Goal: Task Accomplishment & Management: Manage account settings

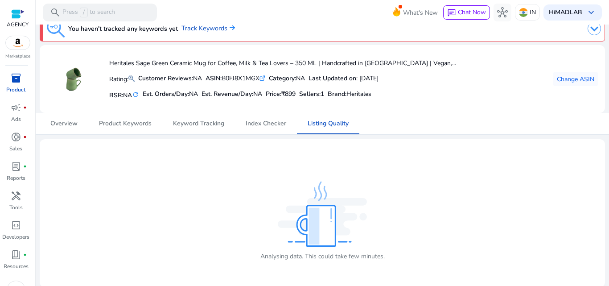
scroll to position [15, 0]
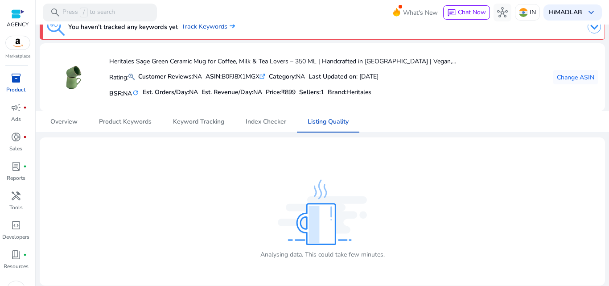
click at [304, 245] on img at bounding box center [322, 211] width 89 height 65
click at [268, 125] on span "Index Checker" at bounding box center [266, 122] width 41 height 6
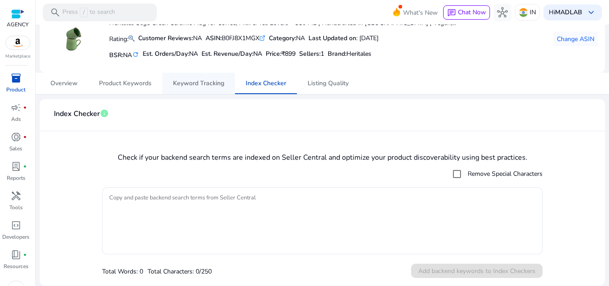
click at [192, 93] on span "Keyword Tracking" at bounding box center [198, 83] width 51 height 21
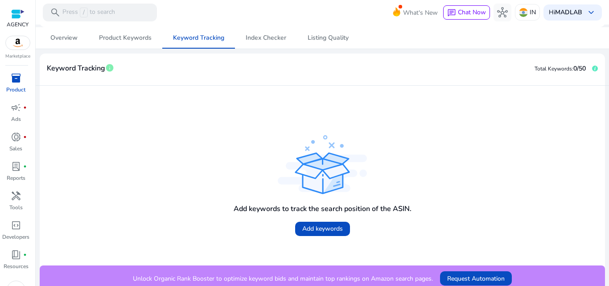
scroll to position [104, 0]
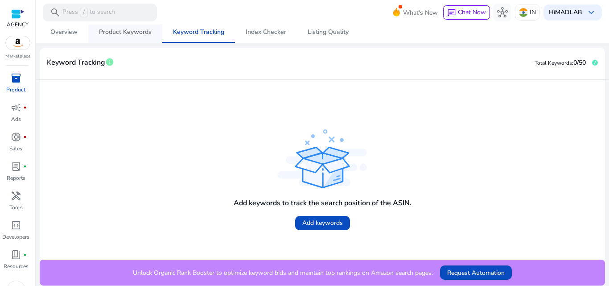
click at [134, 29] on span "Product Keywords" at bounding box center [125, 32] width 53 height 6
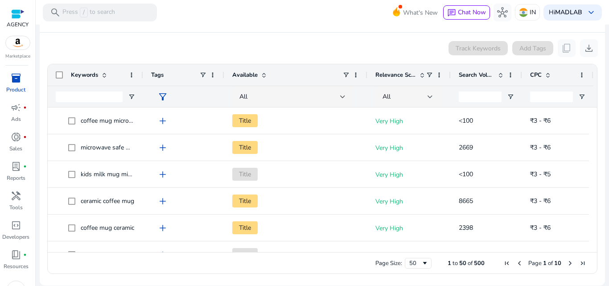
scroll to position [48, 0]
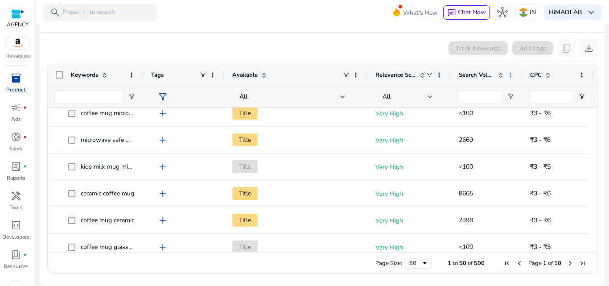
click at [512, 74] on span at bounding box center [510, 74] width 7 height 7
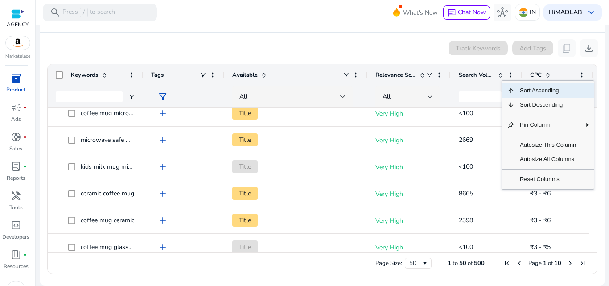
click at [307, 49] on div "Track Keywords Add Tags content_copy download" at bounding box center [322, 48] width 551 height 18
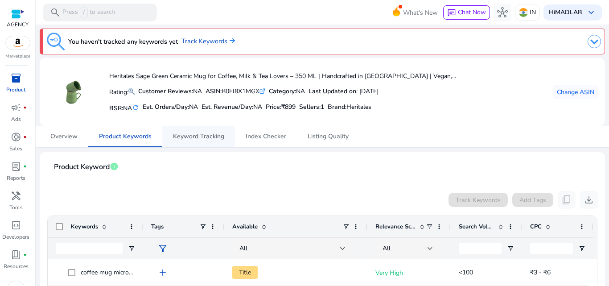
click at [196, 141] on span "Keyword Tracking" at bounding box center [198, 136] width 51 height 21
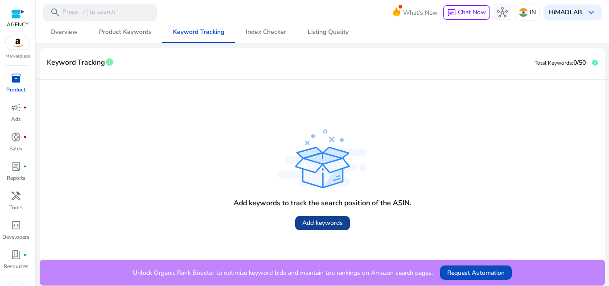
click at [331, 227] on span "Add keywords" at bounding box center [322, 222] width 41 height 9
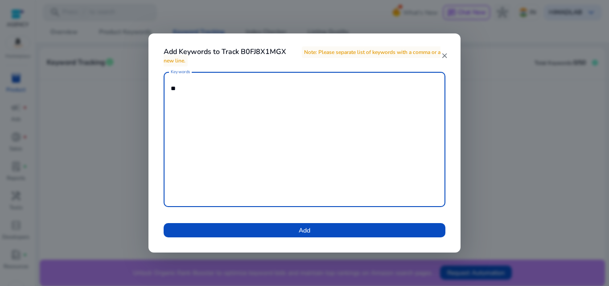
type textarea "*"
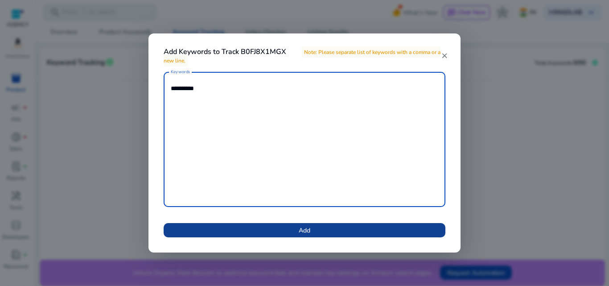
type textarea "**********"
click at [308, 232] on span "Add" at bounding box center [305, 229] width 12 height 9
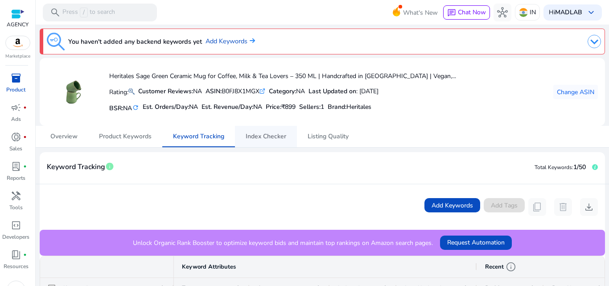
click at [272, 135] on span "Index Checker" at bounding box center [266, 136] width 41 height 6
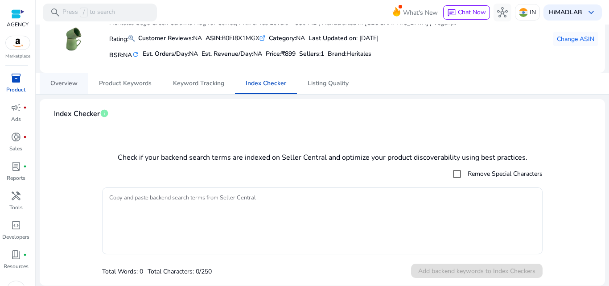
click at [57, 81] on span "Overview" at bounding box center [63, 83] width 27 height 6
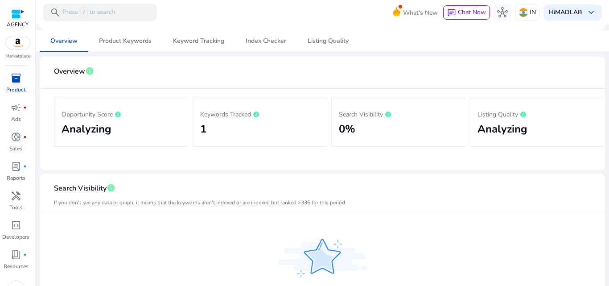
scroll to position [104, 0]
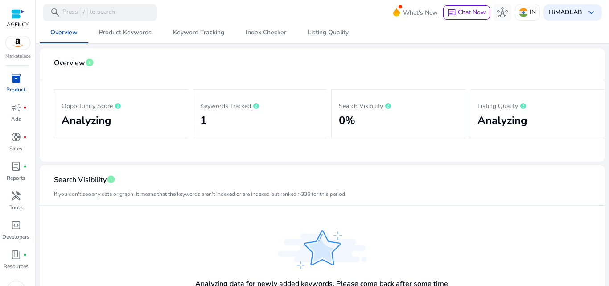
click at [393, 116] on h2 "0%" at bounding box center [398, 120] width 119 height 13
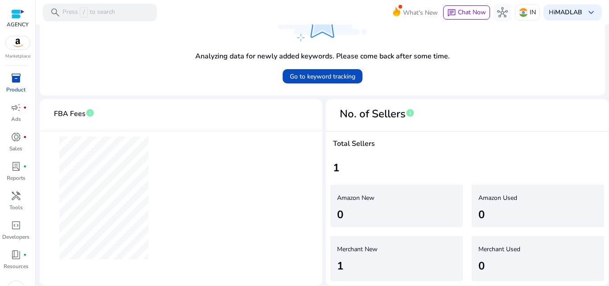
scroll to position [0, 0]
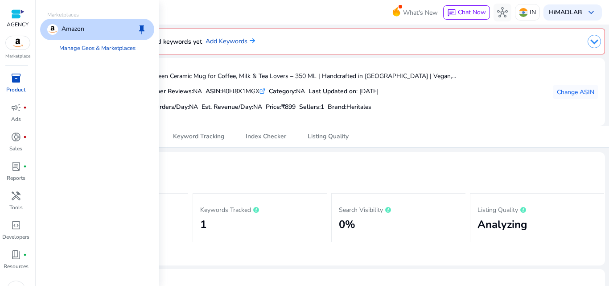
click at [8, 42] on img at bounding box center [18, 42] width 24 height 13
click at [120, 48] on link "Manage Geos & Marketplaces" at bounding box center [97, 48] width 90 height 16
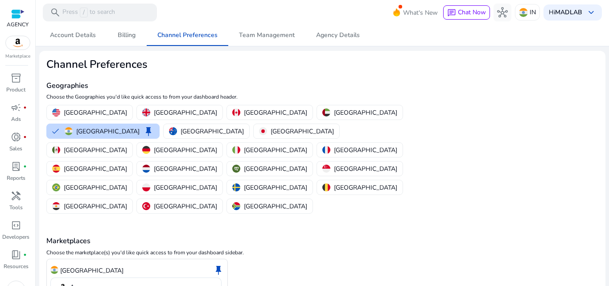
scroll to position [28, 0]
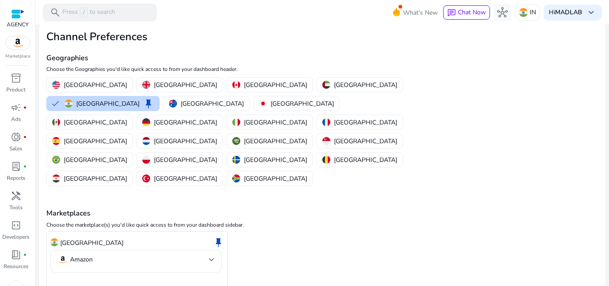
click at [206, 250] on div "Amazon" at bounding box center [135, 261] width 157 height 23
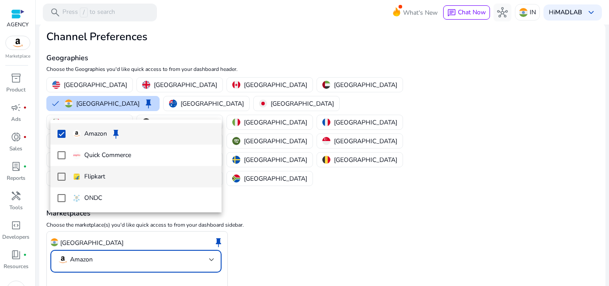
click at [155, 175] on span "Flipkart" at bounding box center [144, 177] width 142 height 10
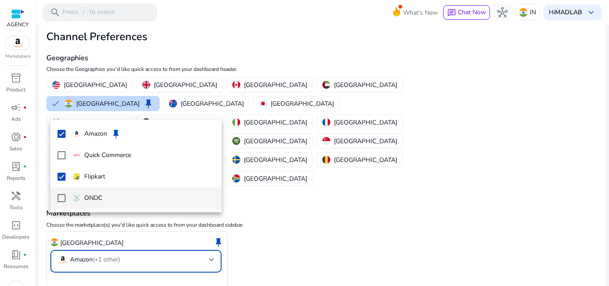
click at [153, 197] on span "ONDC" at bounding box center [144, 198] width 142 height 10
click at [81, 273] on div at bounding box center [304, 143] width 609 height 286
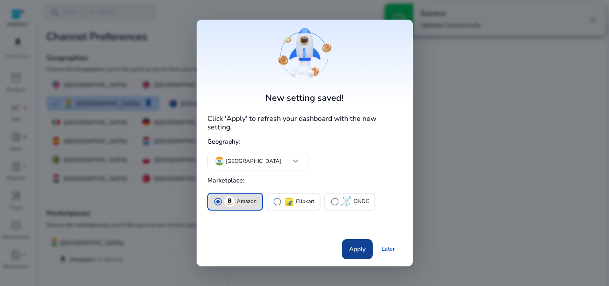
click at [359, 244] on span "Apply" at bounding box center [357, 248] width 16 height 9
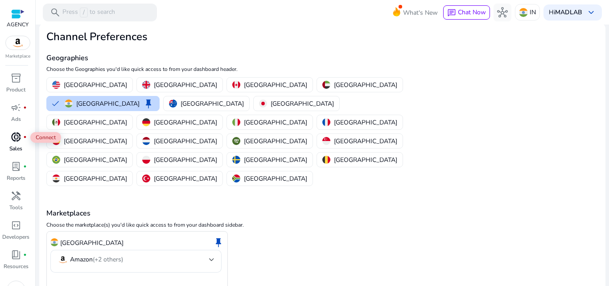
click at [14, 137] on span "donut_small" at bounding box center [16, 136] width 11 height 11
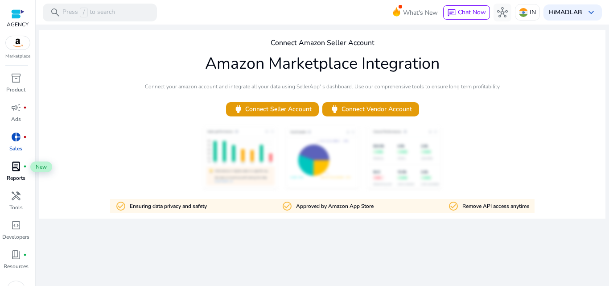
click at [14, 173] on div "lab_profile fiber_manual_record" at bounding box center [16, 166] width 25 height 14
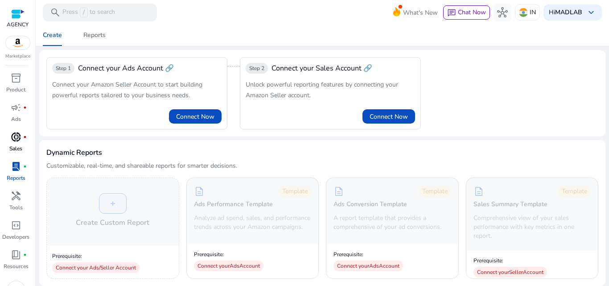
click at [18, 144] on link "donut_small fiber_manual_record Sales" at bounding box center [16, 144] width 32 height 29
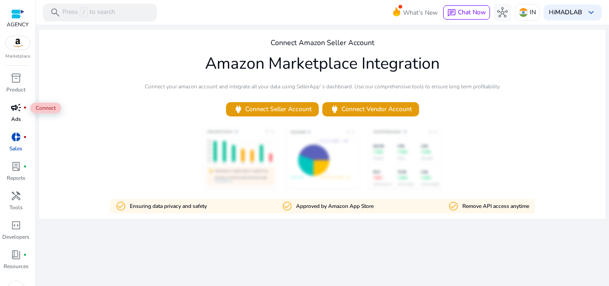
click at [15, 111] on span "campaign" at bounding box center [16, 107] width 11 height 11
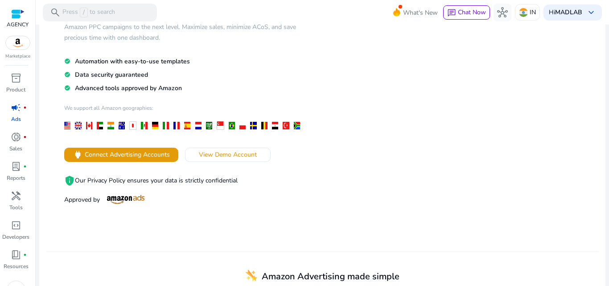
scroll to position [89, 0]
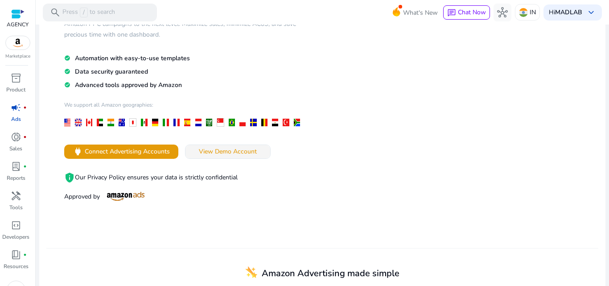
click at [223, 148] on span "View Demo Account" at bounding box center [228, 151] width 58 height 9
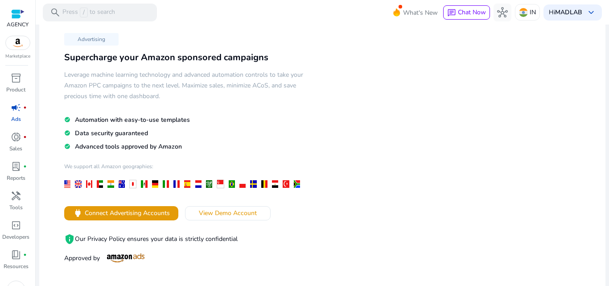
scroll to position [0, 0]
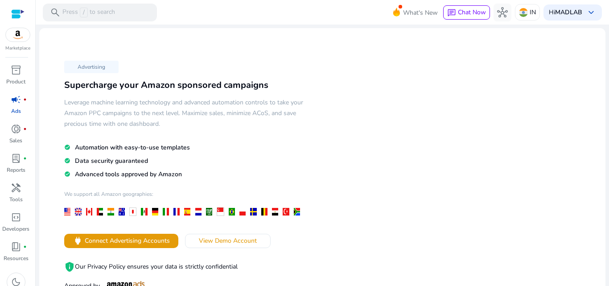
drag, startPoint x: 0, startPoint y: 0, endPoint x: 379, endPoint y: 43, distance: 381.2
